Goal: Task Accomplishment & Management: Use online tool/utility

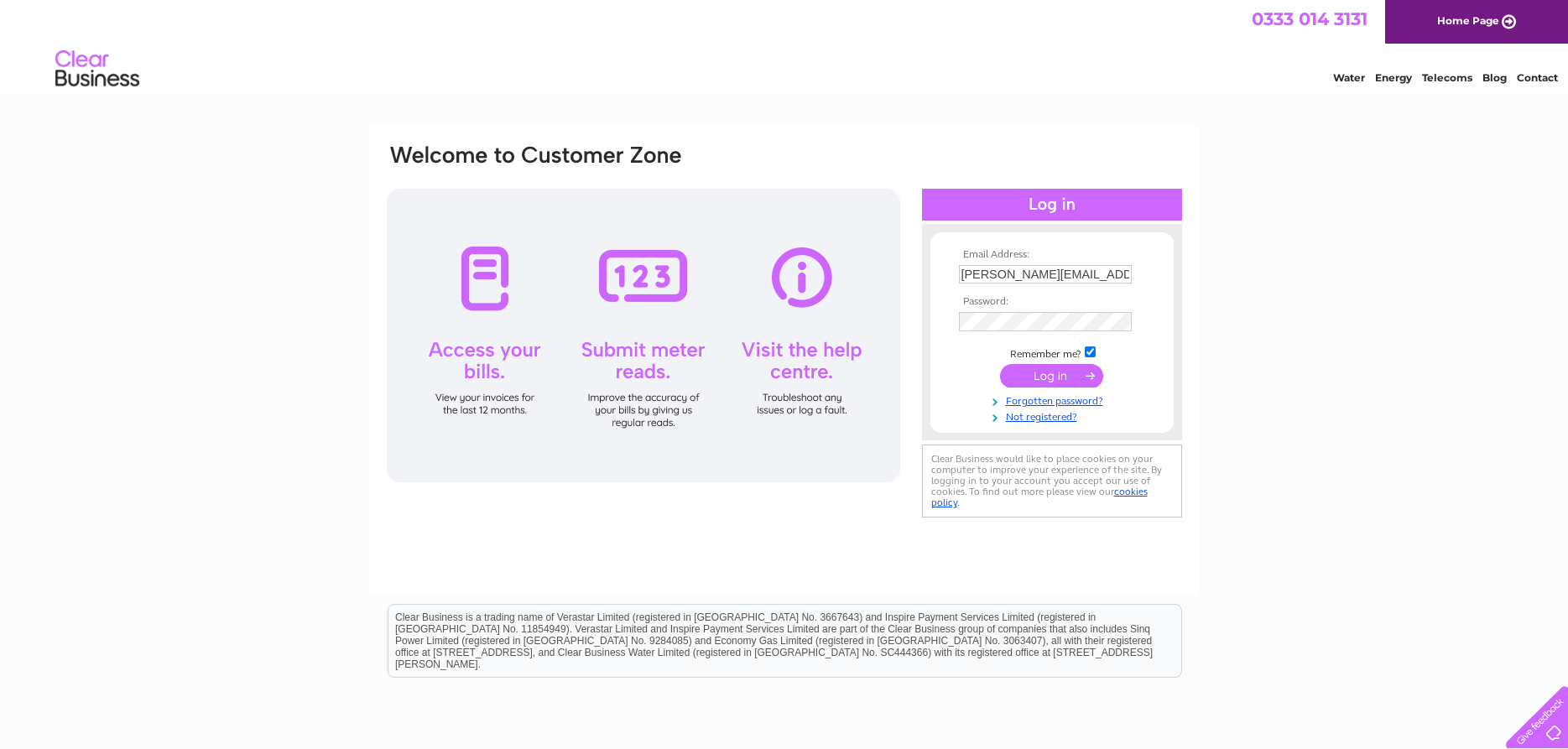
click at [1059, 373] on input "submit" at bounding box center [1051, 375] width 103 height 23
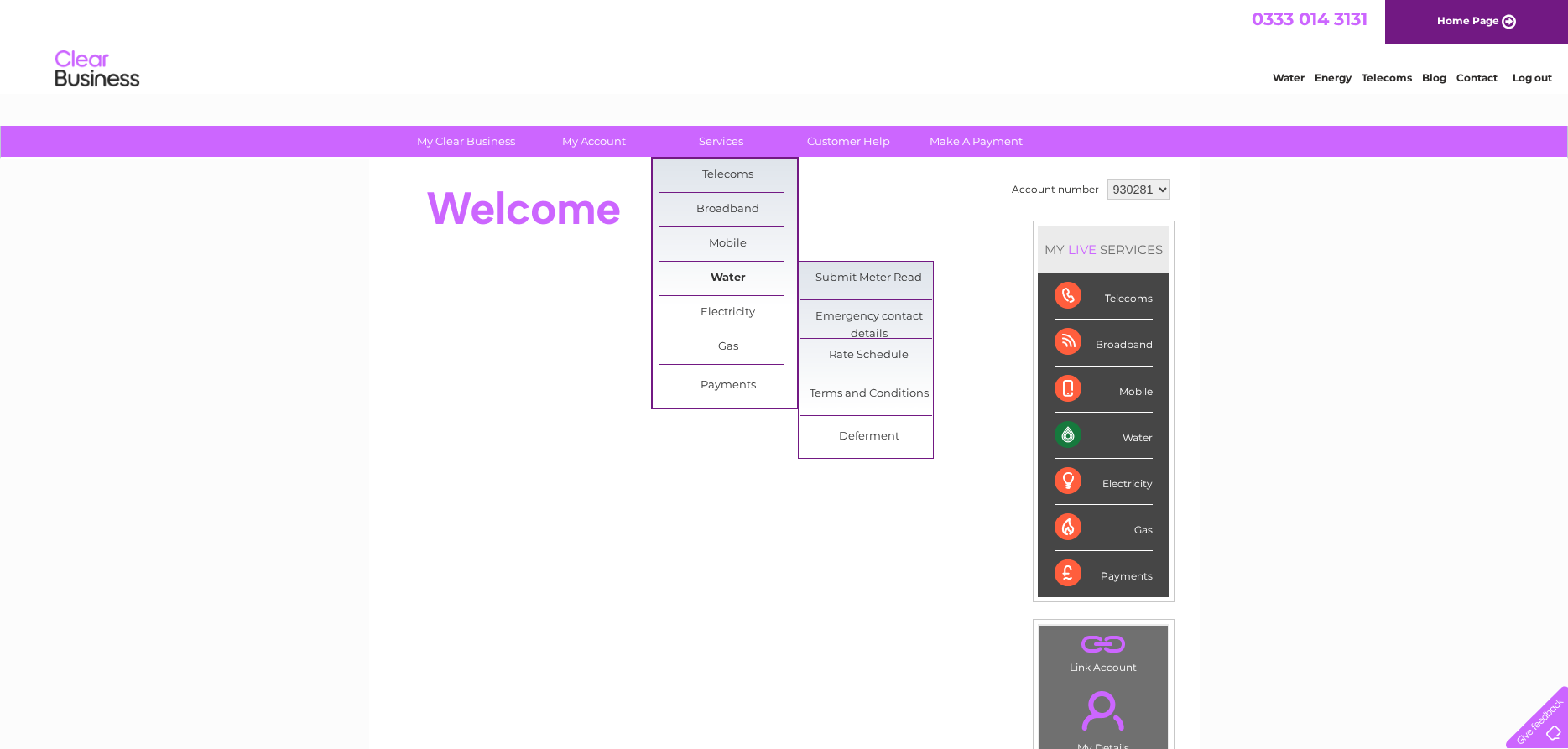
click at [707, 273] on link "Water" at bounding box center [727, 279] width 139 height 34
click at [874, 281] on link "Submit Meter Read" at bounding box center [868, 279] width 139 height 34
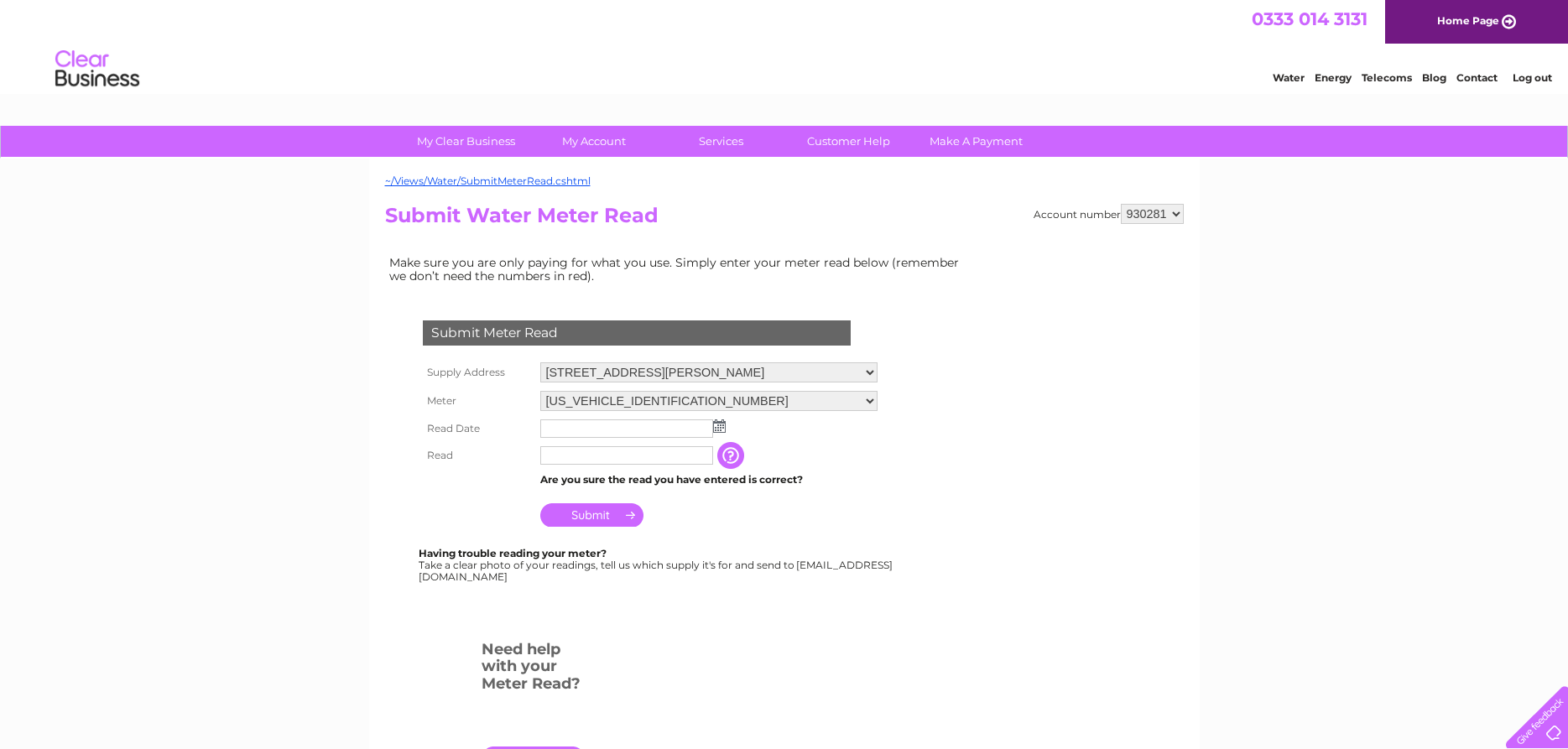
click at [717, 425] on img at bounding box center [720, 426] width 13 height 13
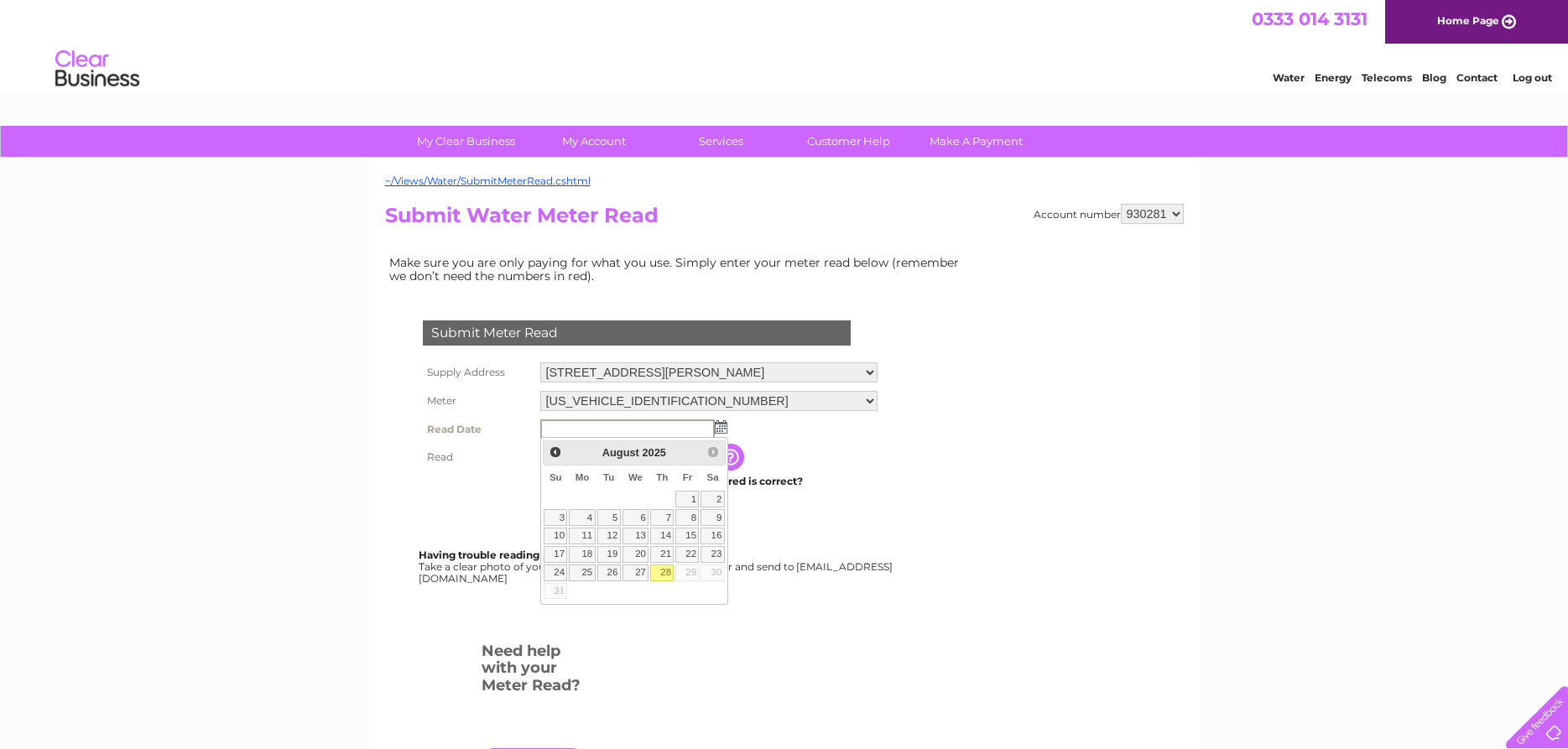
click at [664, 575] on link "28" at bounding box center [661, 573] width 23 height 17
type input "2025/08/28"
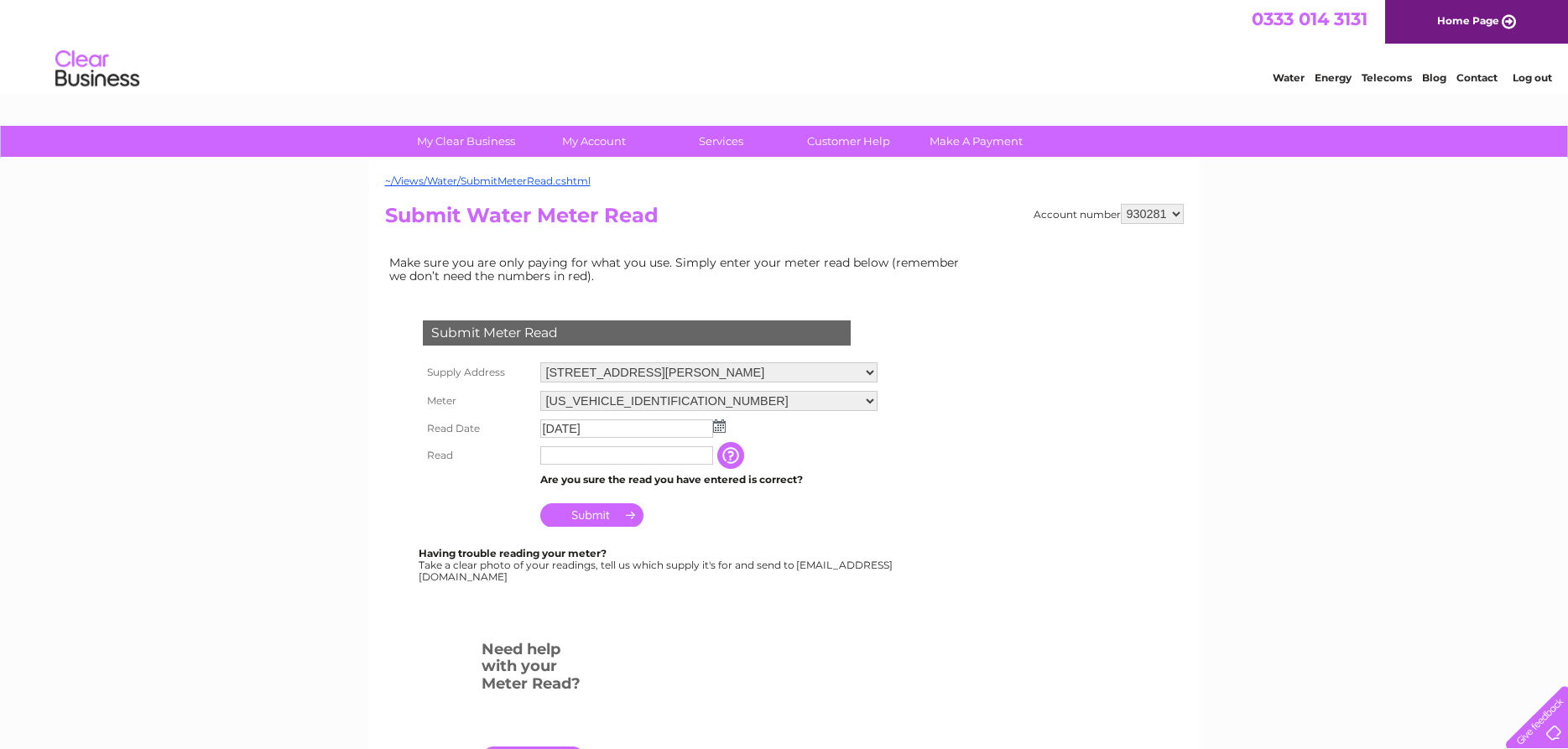
click at [579, 459] on input "text" at bounding box center [627, 456] width 173 height 19
type input "4"
type input "35353"
click at [598, 521] on input "Submit" at bounding box center [591, 516] width 103 height 23
